Goal: Navigation & Orientation: Find specific page/section

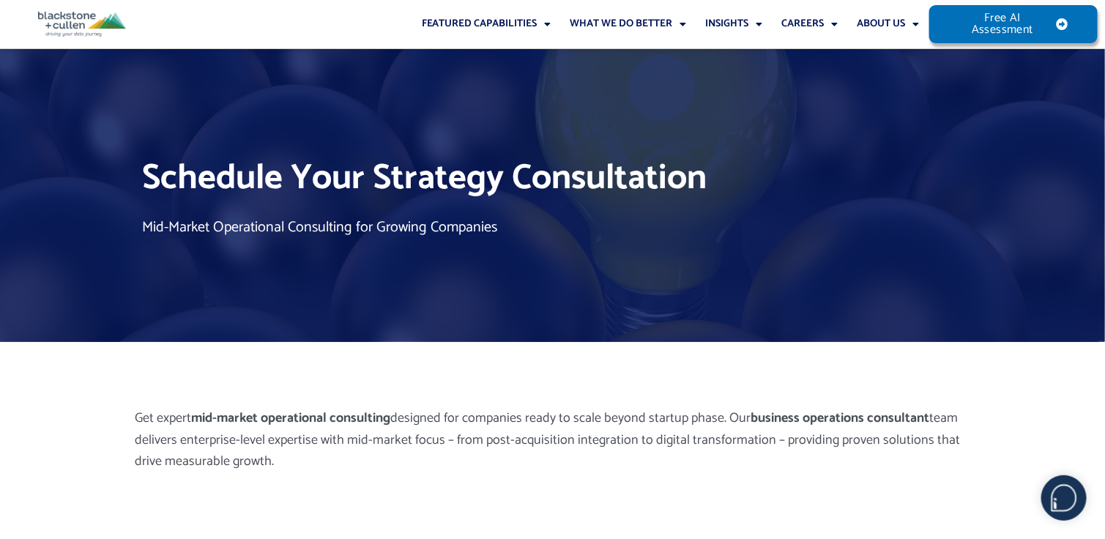
click at [67, 15] on img at bounding box center [82, 24] width 88 height 25
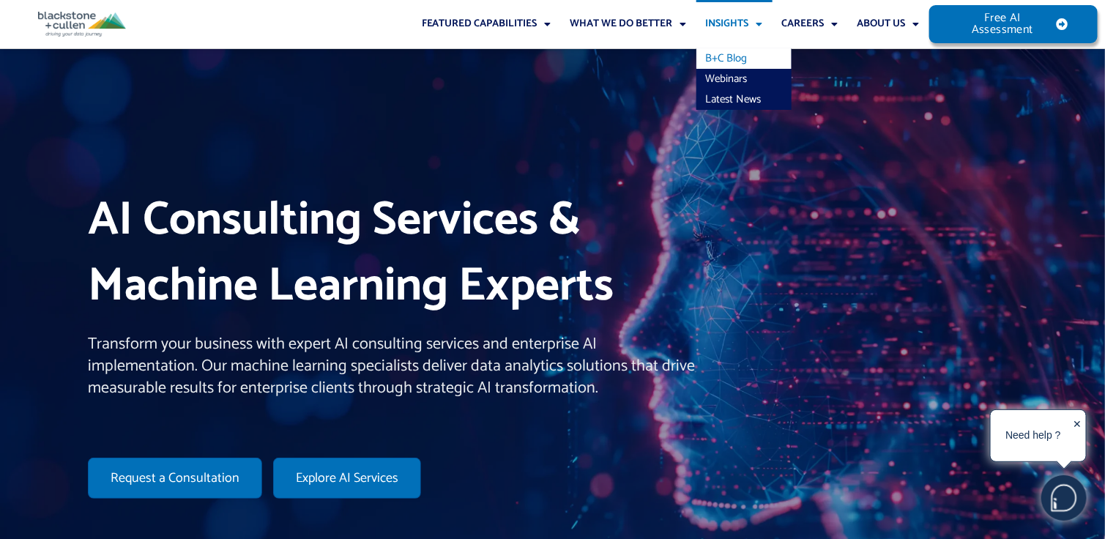
click at [734, 64] on link "B+C Blog" at bounding box center [743, 58] width 95 height 20
